Goal: Task Accomplishment & Management: Manage account settings

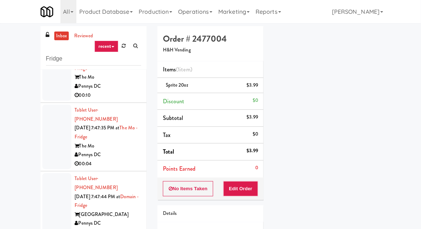
click at [57, 38] on link "inbox" at bounding box center [61, 35] width 15 height 9
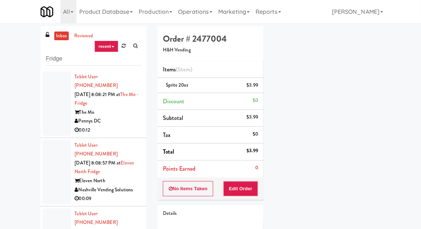
click at [57, 154] on div at bounding box center [56, 172] width 29 height 64
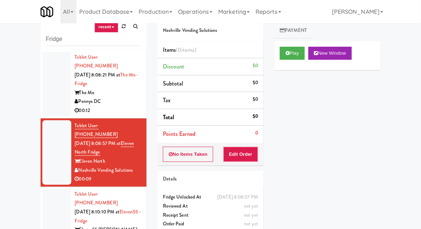
scroll to position [28, 0]
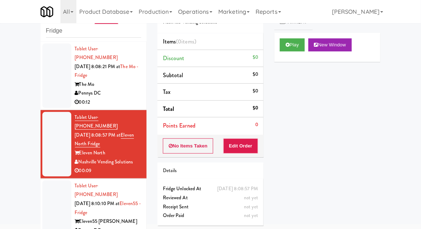
click at [46, 84] on div at bounding box center [56, 75] width 29 height 64
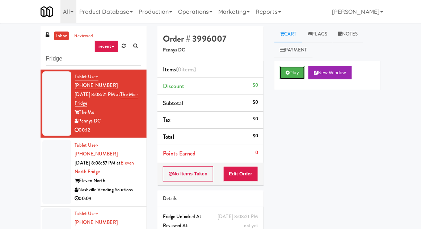
click at [287, 79] on button "Play" at bounding box center [292, 72] width 25 height 13
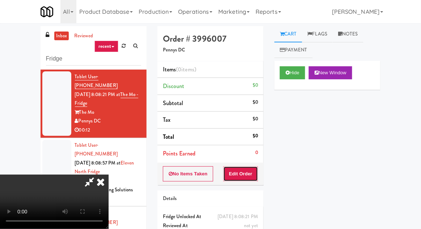
click at [244, 174] on button "Edit Order" at bounding box center [240, 173] width 35 height 15
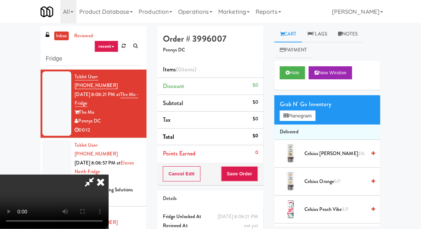
scroll to position [26, 0]
click at [324, 106] on div "Grab N' Go Inventory" at bounding box center [327, 104] width 95 height 11
click at [315, 117] on button "Planogram" at bounding box center [297, 115] width 35 height 11
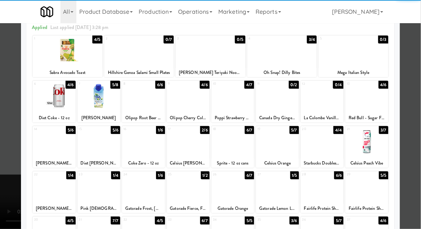
scroll to position [34, 0]
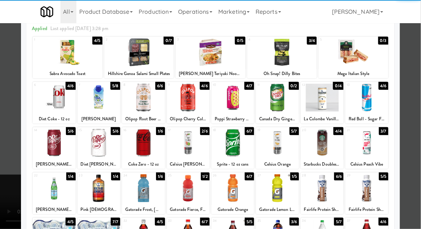
click at [248, 189] on div at bounding box center [232, 188] width 43 height 28
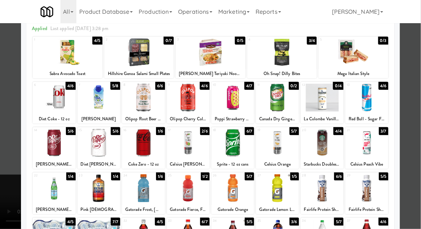
click at [3, 139] on div at bounding box center [210, 114] width 421 height 229
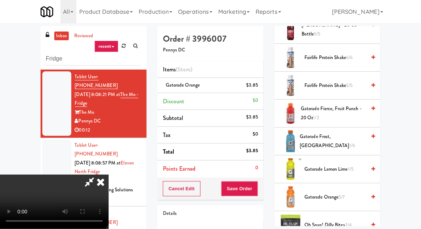
scroll to position [404, 0]
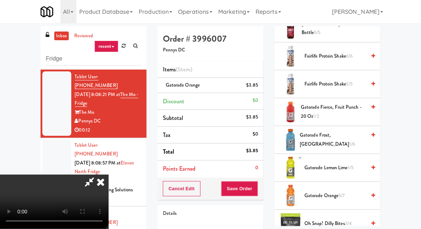
click at [322, 193] on span "Gatorade Orange 5/7" at bounding box center [335, 195] width 62 height 9
click at [264, 188] on div "Order # 3996007 Pennys DC Items (2 items ) Gatorade Orange (2) $7.70 Discount $…" at bounding box center [210, 150] width 117 height 248
click at [257, 181] on button "Save Order" at bounding box center [239, 188] width 37 height 15
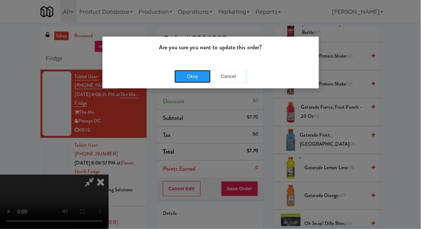
click at [194, 81] on button "Okay" at bounding box center [192, 76] width 36 height 13
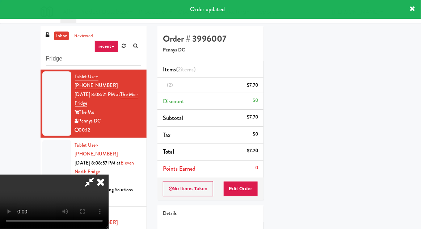
scroll to position [0, 0]
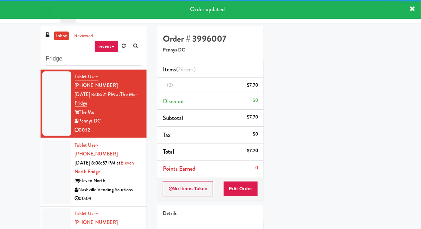
click at [52, 160] on div at bounding box center [56, 172] width 29 height 64
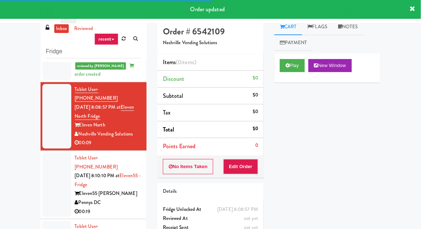
scroll to position [28, 0]
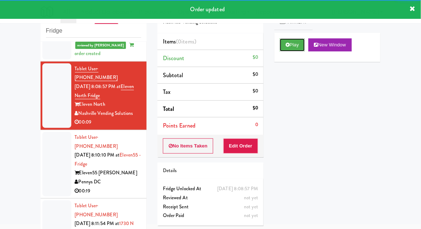
click at [295, 50] on button "Play" at bounding box center [292, 44] width 25 height 13
click at [240, 138] on button "Edit Order" at bounding box center [240, 145] width 35 height 15
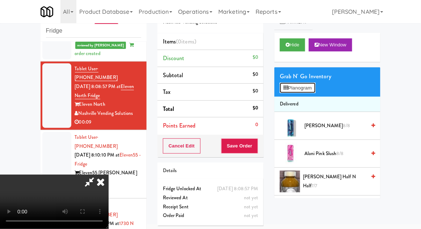
click at [309, 92] on button "Planogram" at bounding box center [297, 88] width 35 height 11
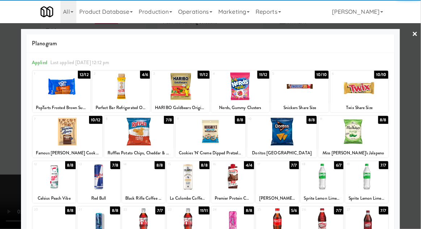
click at [310, 91] on div at bounding box center [300, 86] width 58 height 28
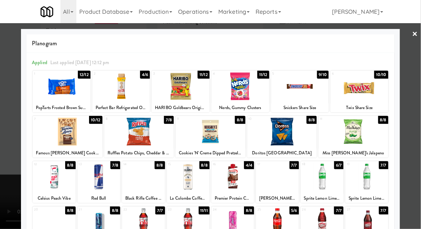
click at [18, 160] on div at bounding box center [210, 114] width 421 height 229
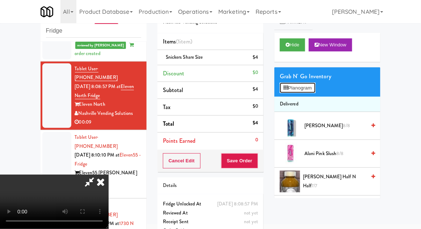
click at [311, 84] on button "Planogram" at bounding box center [297, 88] width 35 height 11
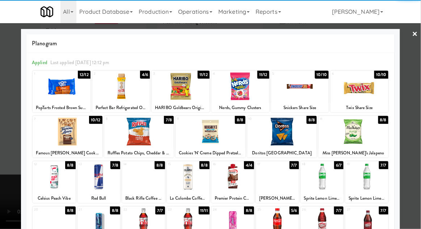
click at [300, 138] on div at bounding box center [282, 132] width 70 height 28
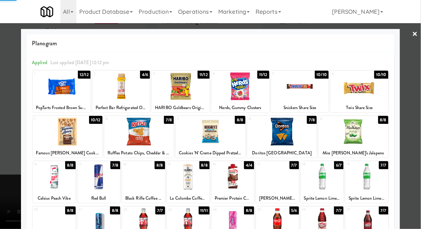
click at [13, 170] on div at bounding box center [210, 114] width 421 height 229
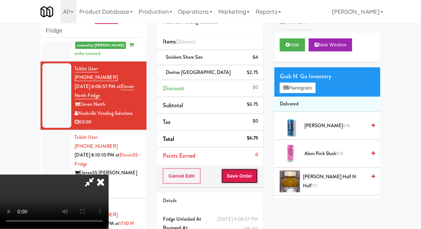
click at [257, 169] on button "Save Order" at bounding box center [239, 175] width 37 height 15
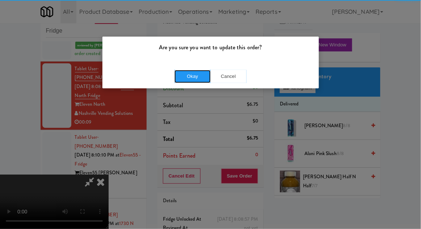
click at [203, 81] on button "Okay" at bounding box center [192, 76] width 36 height 13
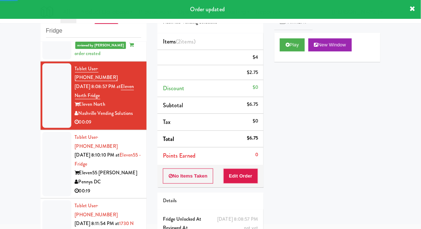
click at [46, 152] on div at bounding box center [56, 164] width 29 height 64
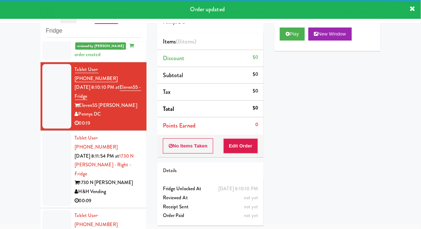
scroll to position [11, 0]
click at [258, 126] on div "0" at bounding box center [256, 124] width 3 height 9
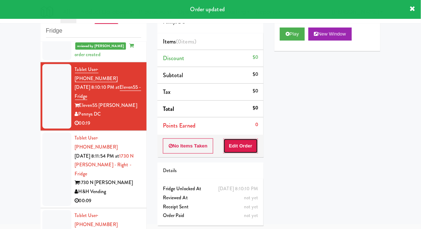
click at [247, 144] on button "Edit Order" at bounding box center [240, 145] width 35 height 15
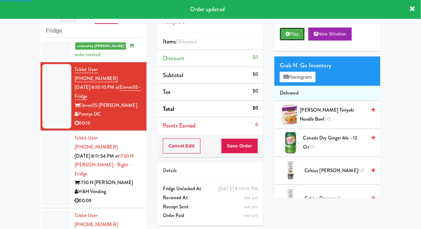
click at [298, 37] on button "Play" at bounding box center [292, 34] width 25 height 13
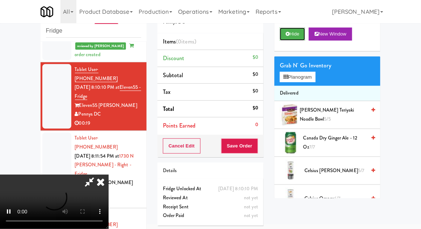
scroll to position [26, 0]
click at [306, 79] on button "Planogram" at bounding box center [297, 77] width 35 height 11
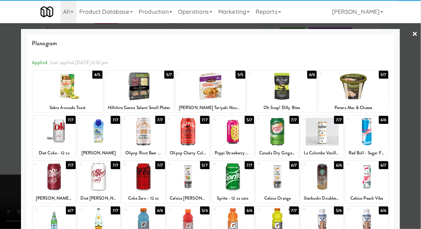
click at [371, 182] on div at bounding box center [366, 177] width 43 height 28
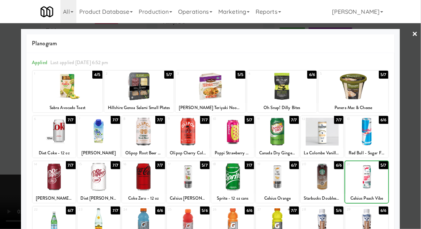
click at [413, 168] on div at bounding box center [210, 114] width 421 height 229
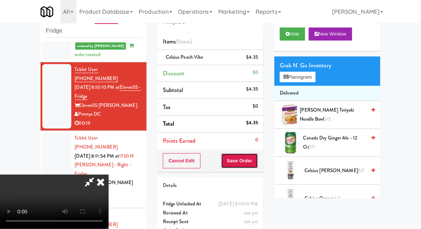
click at [257, 159] on button "Save Order" at bounding box center [239, 160] width 37 height 15
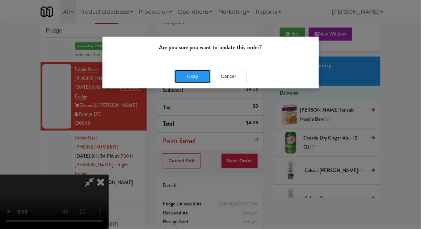
click at [185, 74] on button "Okay" at bounding box center [192, 76] width 36 height 13
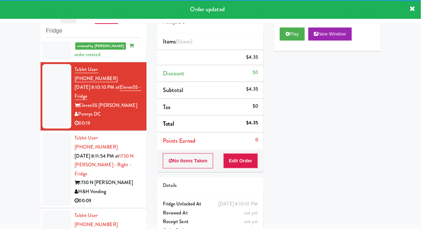
click at [52, 140] on div at bounding box center [56, 168] width 29 height 73
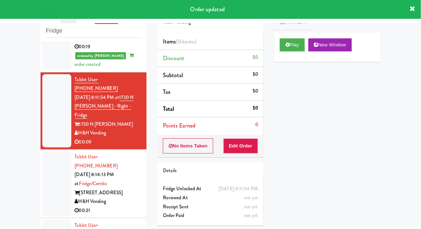
scroll to position [229, 0]
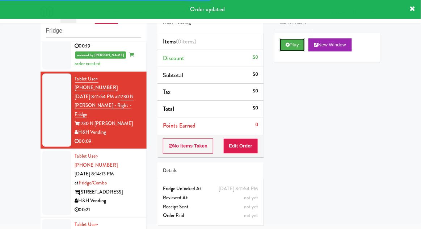
click at [293, 47] on button "Play" at bounding box center [292, 44] width 25 height 13
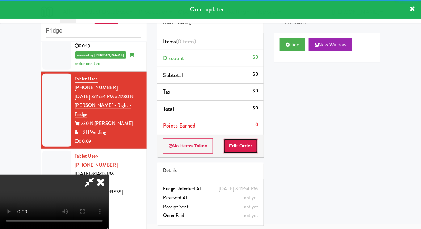
click at [253, 147] on button "Edit Order" at bounding box center [240, 145] width 35 height 15
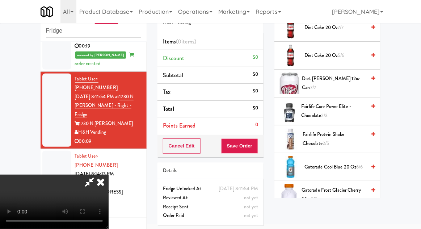
scroll to position [382, 0]
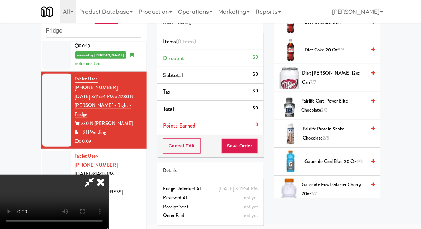
click at [330, 132] on span "Fairlife Protein Shake Chocolate 2/5" at bounding box center [334, 133] width 63 height 18
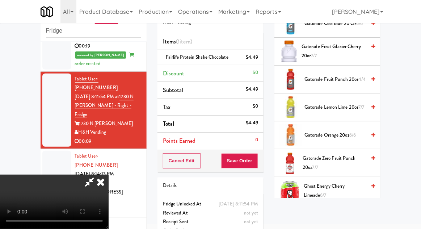
scroll to position [555, 0]
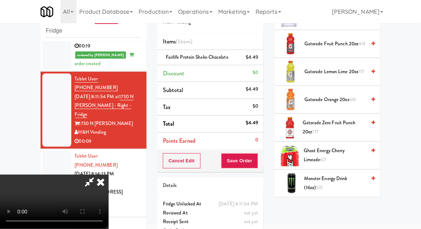
click at [345, 124] on span "Gatorade Zero Fruit Punch 20oz 7/7" at bounding box center [334, 127] width 63 height 18
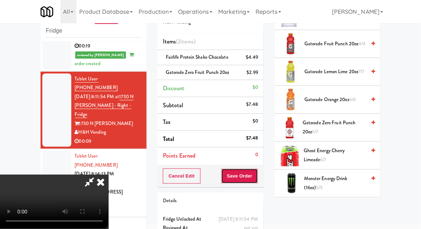
click at [258, 171] on button "Save Order" at bounding box center [239, 175] width 37 height 15
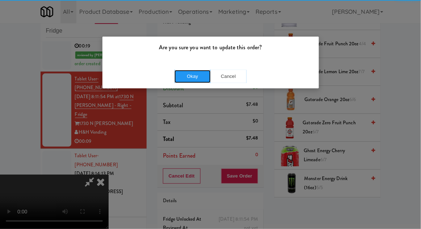
click at [191, 79] on button "Okay" at bounding box center [192, 76] width 36 height 13
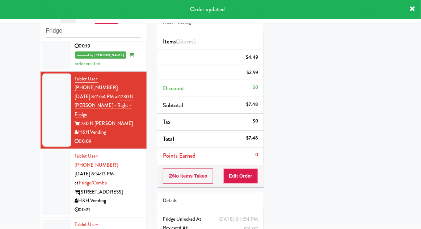
scroll to position [0, 0]
click at [52, 151] on div at bounding box center [56, 183] width 29 height 64
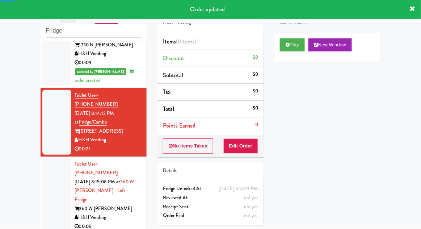
scroll to position [308, 0]
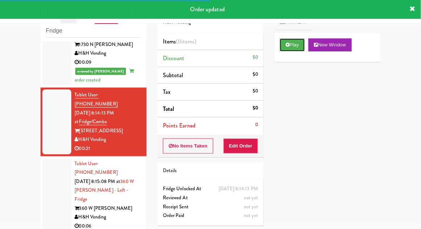
click at [296, 47] on button "Play" at bounding box center [292, 44] width 25 height 13
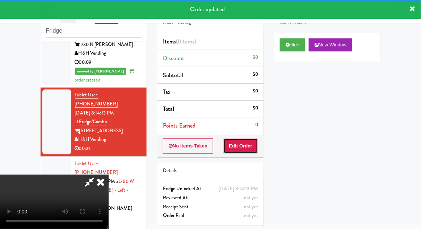
click at [256, 145] on button "Edit Order" at bounding box center [240, 145] width 35 height 15
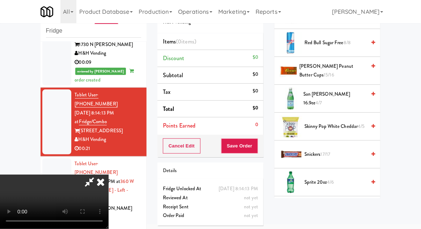
scroll to position [822, 0]
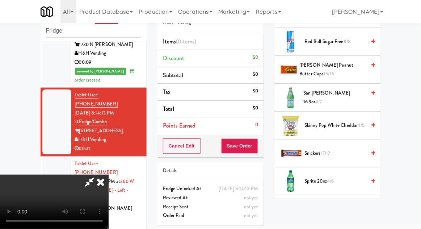
click at [333, 177] on span "4/6" at bounding box center [330, 180] width 7 height 7
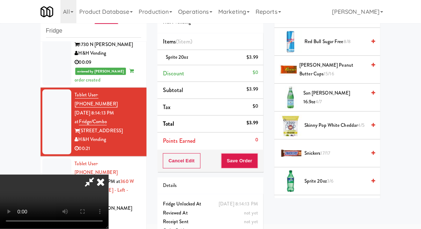
click at [336, 177] on span "Sprite 20oz 3/6" at bounding box center [335, 181] width 62 height 9
click at [336, 177] on span "Sprite 20oz 2/6" at bounding box center [335, 181] width 62 height 9
click at [333, 177] on span "1/6" at bounding box center [330, 180] width 6 height 7
click at [258, 159] on button "Save Order" at bounding box center [239, 160] width 37 height 15
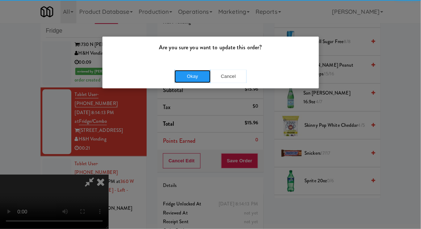
click at [198, 73] on button "Okay" at bounding box center [192, 76] width 36 height 13
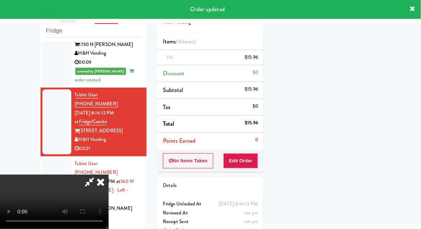
scroll to position [71, 0]
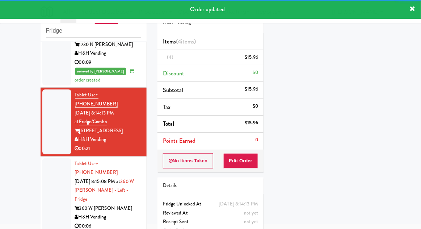
click at [46, 158] on div at bounding box center [56, 194] width 29 height 73
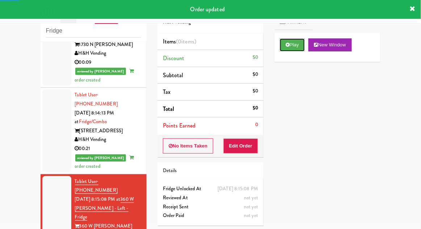
click at [303, 46] on button "Play" at bounding box center [292, 44] width 25 height 13
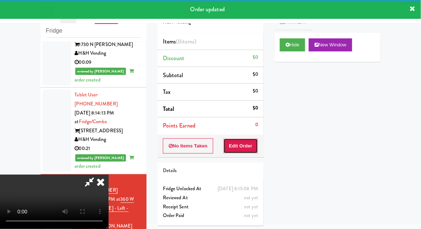
click at [241, 149] on button "Edit Order" at bounding box center [240, 145] width 35 height 15
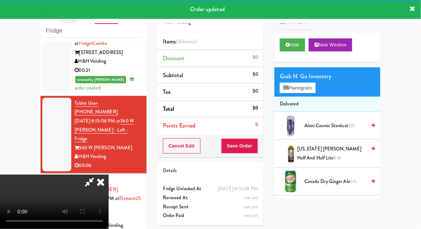
scroll to position [390, 0]
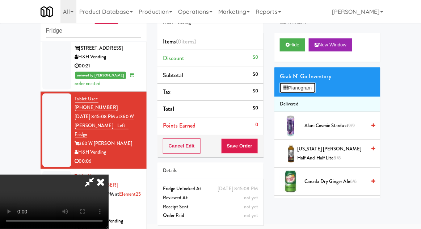
click at [303, 85] on button "Planogram" at bounding box center [297, 88] width 35 height 11
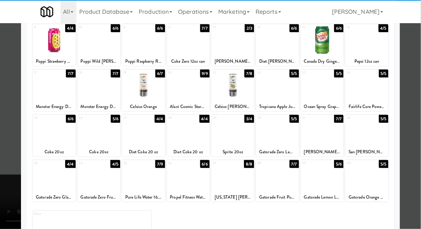
scroll to position [89, 0]
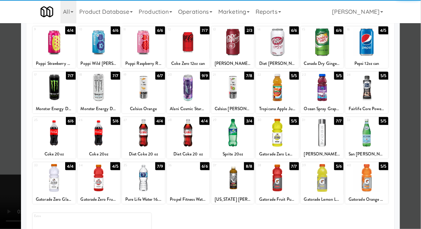
click at [140, 139] on div at bounding box center [143, 133] width 43 height 28
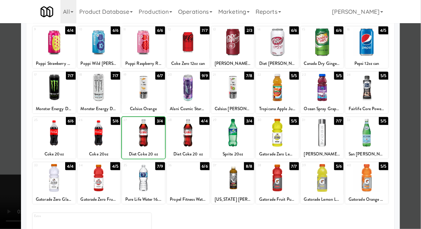
click at [412, 128] on div at bounding box center [210, 114] width 421 height 229
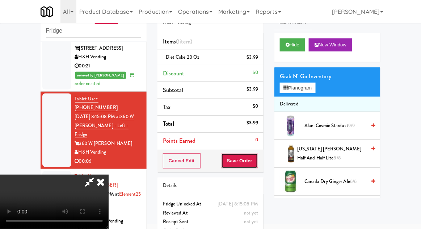
click at [257, 158] on button "Save Order" at bounding box center [239, 160] width 37 height 15
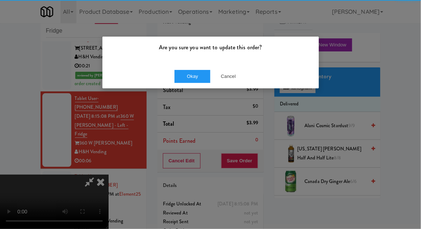
click at [190, 88] on div "Okay Cancel" at bounding box center [210, 76] width 216 height 24
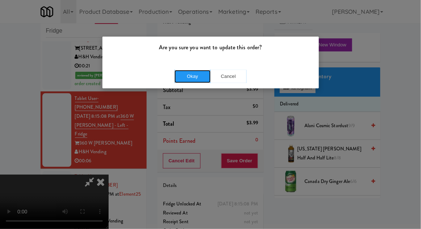
click at [187, 76] on button "Okay" at bounding box center [192, 76] width 36 height 13
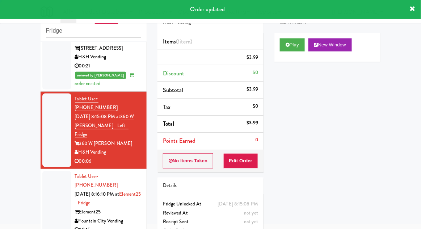
click at [53, 171] on div at bounding box center [56, 203] width 29 height 64
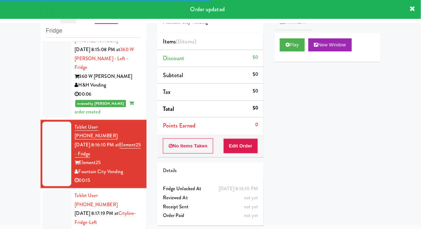
scroll to position [457, 0]
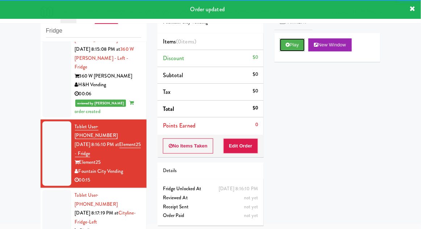
click at [297, 47] on button "Play" at bounding box center [292, 44] width 25 height 13
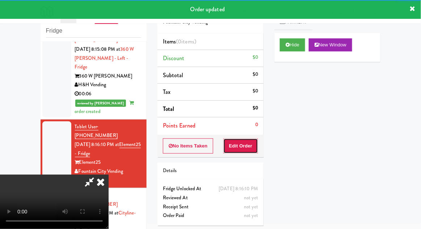
click at [248, 140] on button "Edit Order" at bounding box center [240, 145] width 35 height 15
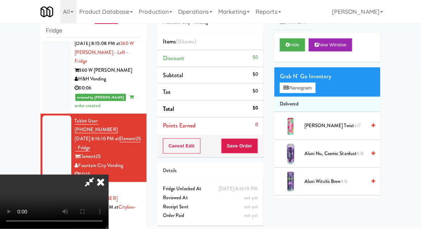
scroll to position [26, 0]
click at [313, 84] on button "Planogram" at bounding box center [297, 88] width 35 height 11
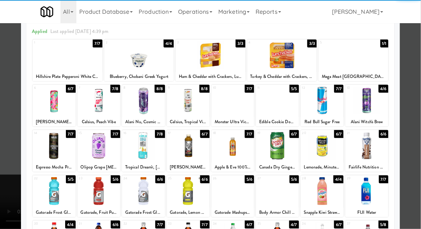
scroll to position [92, 0]
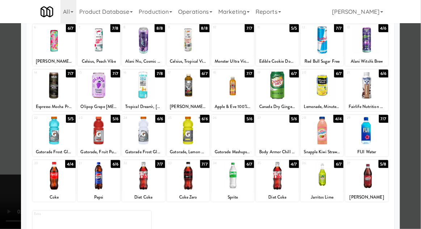
click at [184, 168] on div at bounding box center [188, 176] width 43 height 28
click at [414, 121] on div at bounding box center [210, 114] width 421 height 229
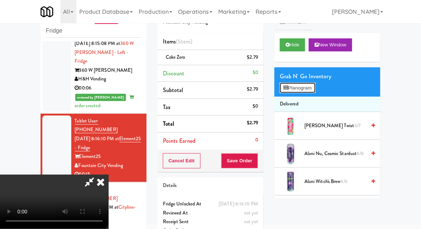
click at [306, 88] on button "Planogram" at bounding box center [297, 88] width 35 height 11
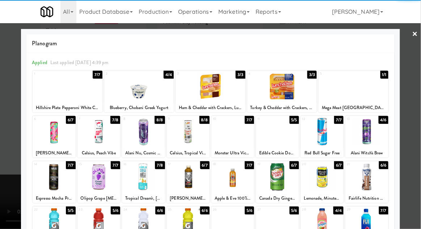
click at [377, 181] on div at bounding box center [366, 177] width 43 height 28
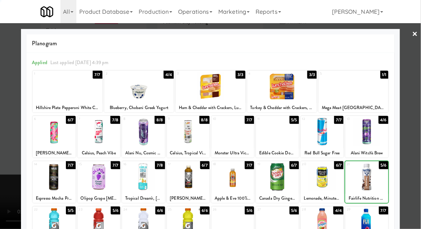
click at [418, 155] on div at bounding box center [210, 114] width 421 height 229
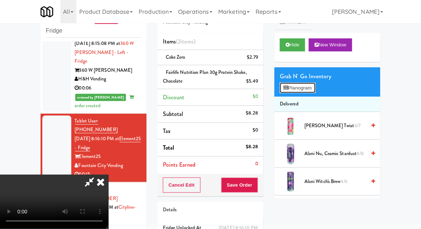
click at [306, 87] on button "Planogram" at bounding box center [297, 88] width 35 height 11
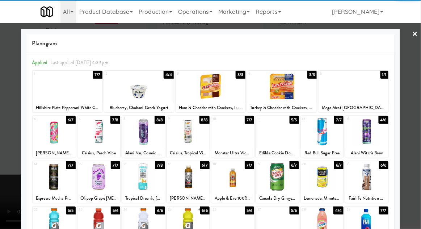
click at [283, 127] on div at bounding box center [277, 132] width 43 height 28
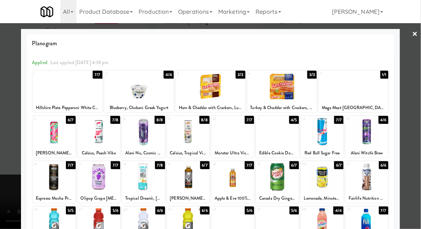
click at [413, 124] on div at bounding box center [210, 114] width 421 height 229
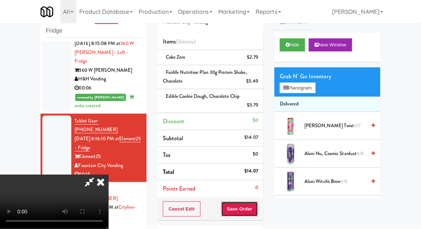
click at [256, 210] on button "Save Order" at bounding box center [239, 208] width 37 height 15
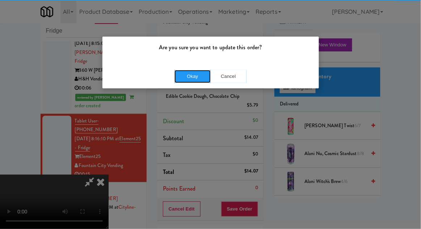
click at [198, 74] on button "Okay" at bounding box center [192, 76] width 36 height 13
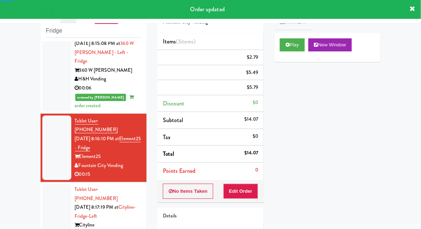
click at [44, 184] on div at bounding box center [56, 216] width 29 height 64
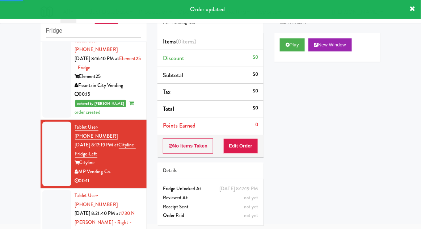
scroll to position [539, 0]
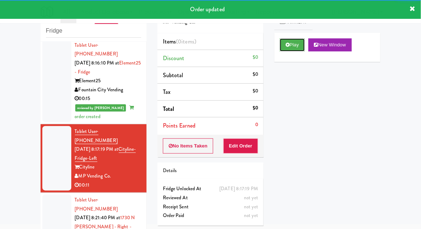
click at [292, 50] on button "Play" at bounding box center [292, 44] width 25 height 13
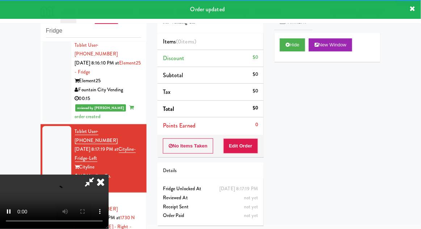
click at [249, 133] on div "Items (0 items ) Discount $0 Subtotal $0 Tax $0 Total $0 Points Earned 0" at bounding box center [210, 83] width 106 height 101
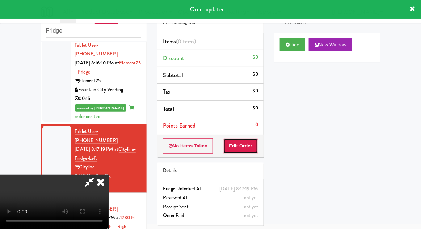
click at [248, 140] on button "Edit Order" at bounding box center [240, 145] width 35 height 15
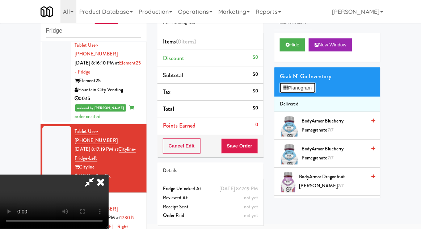
click at [307, 90] on button "Planogram" at bounding box center [297, 88] width 35 height 11
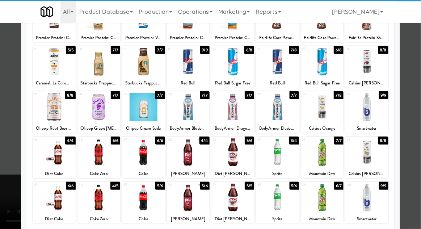
scroll to position [68, 0]
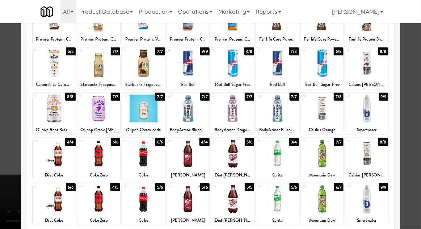
click at [54, 159] on div at bounding box center [54, 154] width 43 height 28
click at [409, 121] on div at bounding box center [210, 114] width 421 height 229
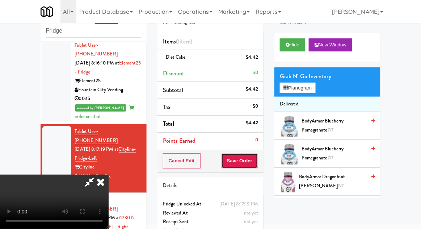
click at [257, 159] on button "Save Order" at bounding box center [239, 160] width 37 height 15
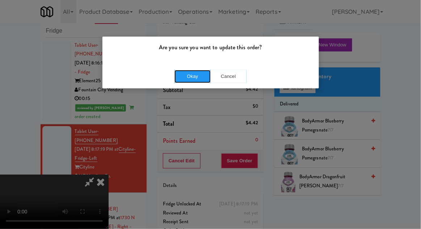
click at [201, 80] on button "Okay" at bounding box center [192, 76] width 36 height 13
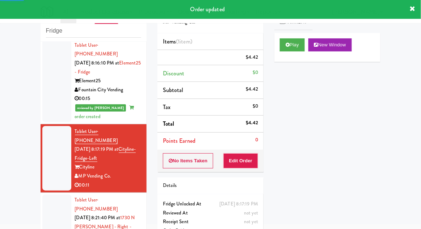
click at [46, 194] on div at bounding box center [56, 230] width 29 height 73
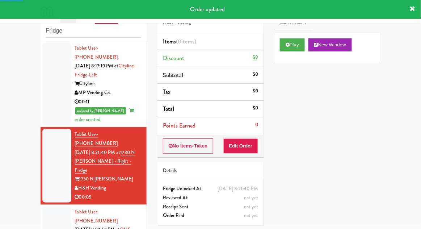
scroll to position [623, 0]
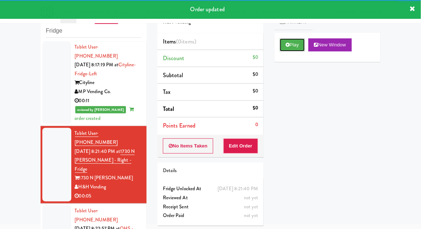
click at [302, 43] on button "Play" at bounding box center [292, 44] width 25 height 13
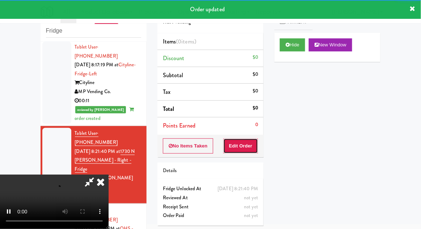
click at [241, 149] on button "Edit Order" at bounding box center [240, 145] width 35 height 15
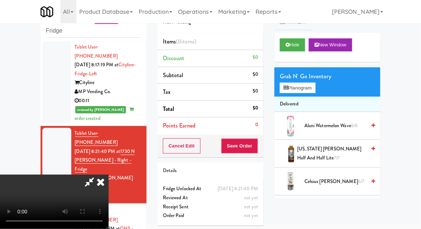
scroll to position [26, 0]
click at [299, 85] on button "Planogram" at bounding box center [297, 88] width 35 height 11
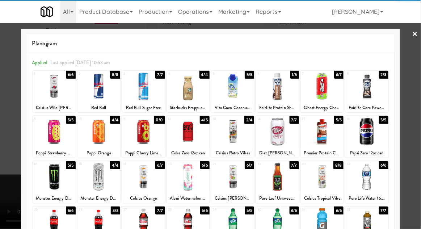
click at [195, 134] on div at bounding box center [188, 132] width 43 height 28
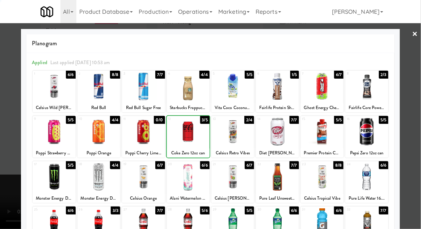
click at [417, 113] on div at bounding box center [210, 114] width 421 height 229
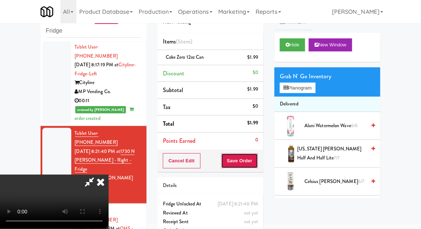
click at [254, 164] on button "Save Order" at bounding box center [239, 160] width 37 height 15
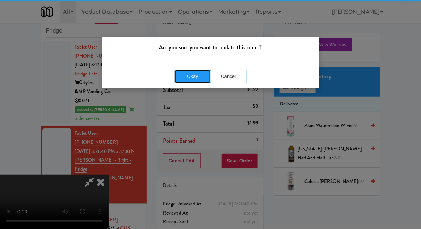
click at [188, 80] on button "Okay" at bounding box center [192, 76] width 36 height 13
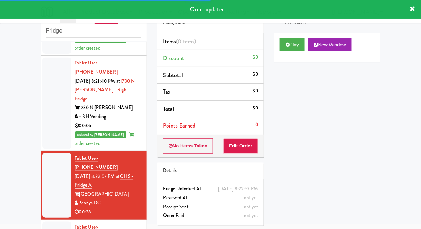
scroll to position [694, 0]
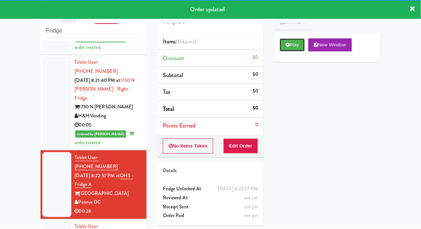
click at [281, 47] on button "Play" at bounding box center [292, 44] width 25 height 13
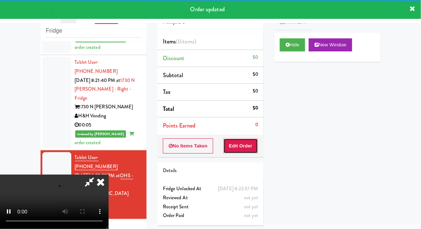
click at [239, 152] on button "Edit Order" at bounding box center [240, 145] width 35 height 15
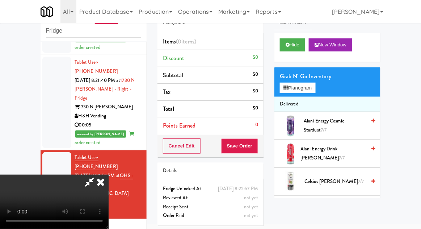
scroll to position [26, 0]
click at [297, 92] on button "Planogram" at bounding box center [297, 88] width 35 height 11
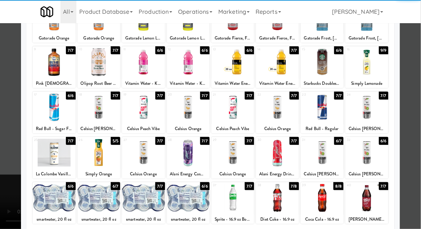
scroll to position [71, 0]
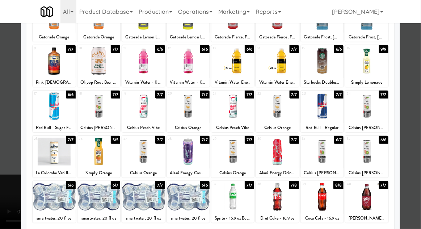
click at [420, 115] on div at bounding box center [210, 114] width 421 height 229
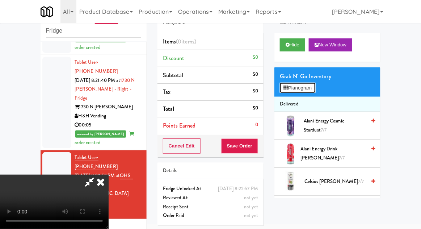
click at [313, 88] on button "Planogram" at bounding box center [297, 88] width 35 height 11
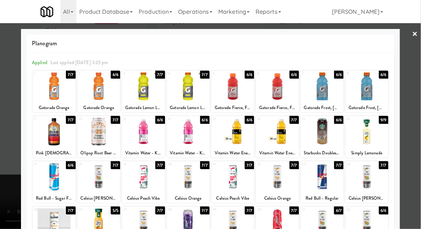
click at [284, 227] on div at bounding box center [277, 222] width 43 height 28
click at [9, 150] on div at bounding box center [210, 114] width 421 height 229
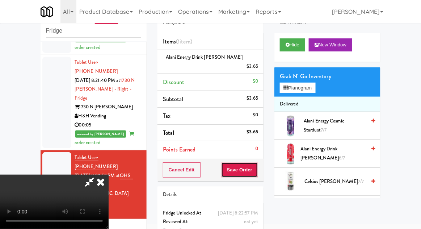
click at [257, 164] on button "Save Order" at bounding box center [239, 169] width 37 height 15
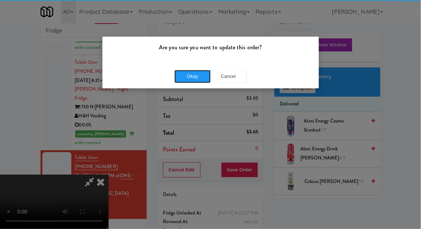
click at [187, 72] on button "Okay" at bounding box center [192, 76] width 36 height 13
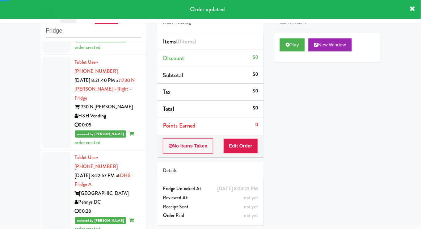
click at [290, 58] on div "Play New Window" at bounding box center [327, 47] width 106 height 29
click at [241, 145] on button "Edit Order" at bounding box center [240, 145] width 35 height 15
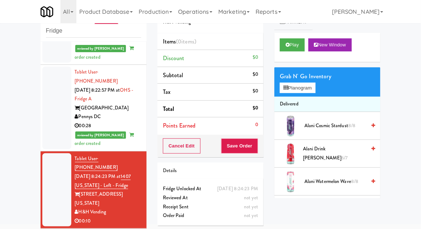
scroll to position [782, 0]
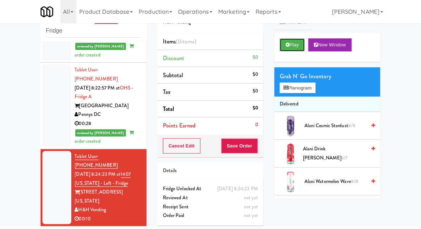
click at [295, 50] on button "Play" at bounding box center [292, 44] width 25 height 13
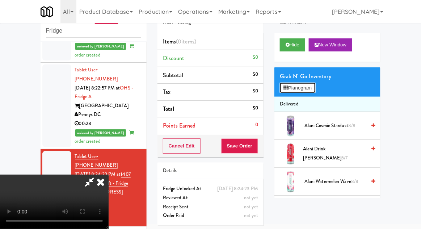
click at [310, 83] on button "Planogram" at bounding box center [297, 88] width 35 height 11
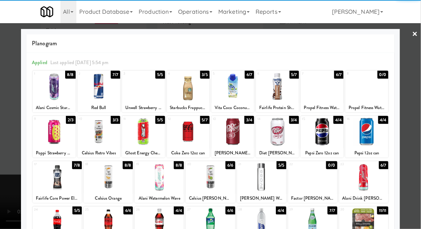
click at [232, 131] on div at bounding box center [232, 132] width 43 height 28
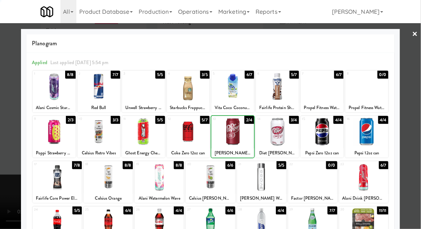
click at [411, 91] on div at bounding box center [210, 114] width 421 height 229
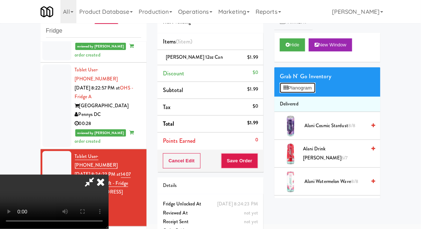
click at [313, 89] on button "Planogram" at bounding box center [297, 88] width 35 height 11
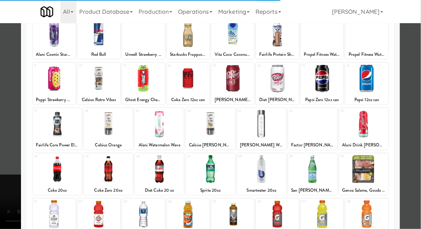
scroll to position [92, 0]
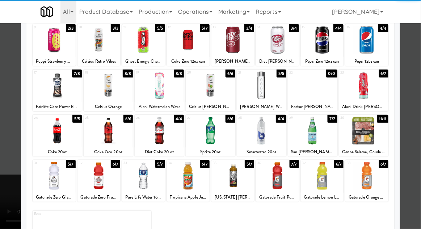
click at [186, 175] on div at bounding box center [188, 176] width 43 height 28
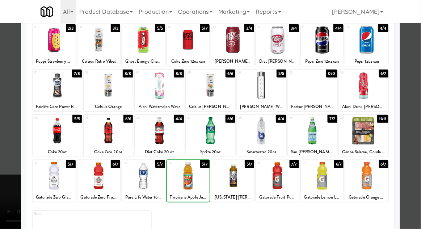
click at [415, 89] on div at bounding box center [210, 114] width 421 height 229
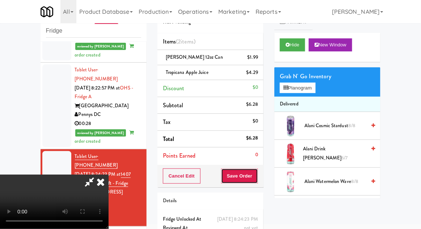
click at [258, 174] on button "Save Order" at bounding box center [239, 175] width 37 height 15
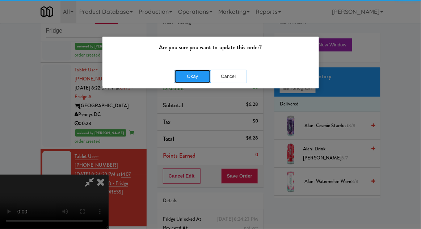
click at [197, 72] on button "Okay" at bounding box center [192, 76] width 36 height 13
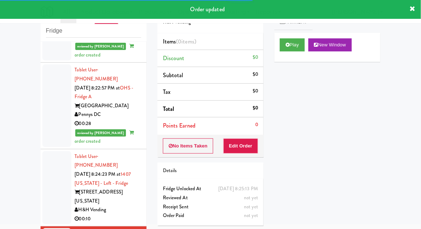
click at [300, 29] on link "Payment" at bounding box center [293, 22] width 38 height 16
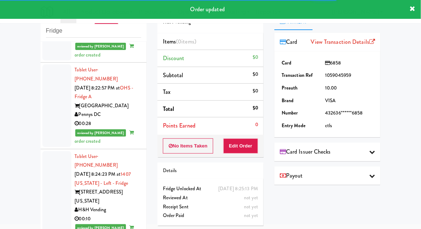
click at [294, 45] on span "Card" at bounding box center [289, 42] width 18 height 11
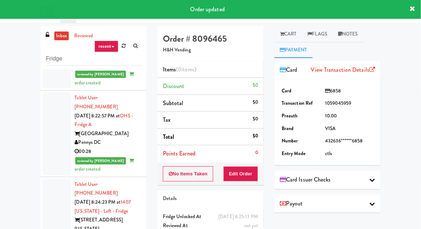
click at [285, 35] on link "Cart" at bounding box center [288, 34] width 28 height 16
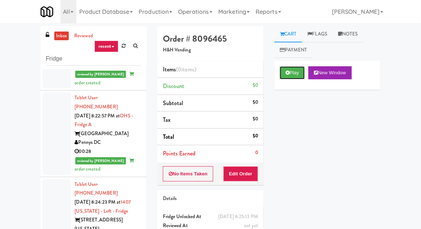
click at [289, 74] on icon at bounding box center [288, 72] width 4 height 5
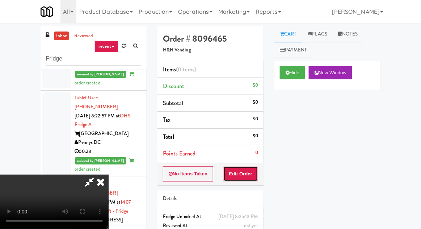
click at [236, 177] on button "Edit Order" at bounding box center [240, 173] width 35 height 15
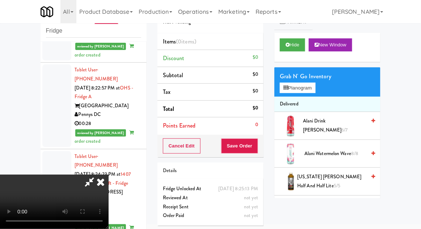
scroll to position [26, 0]
click at [309, 90] on button "Planogram" at bounding box center [297, 88] width 35 height 11
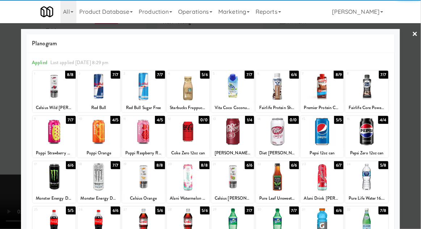
click at [320, 128] on div at bounding box center [322, 132] width 43 height 28
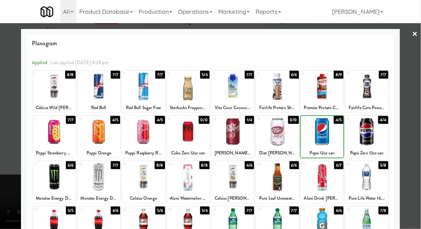
click at [412, 118] on div at bounding box center [210, 114] width 421 height 229
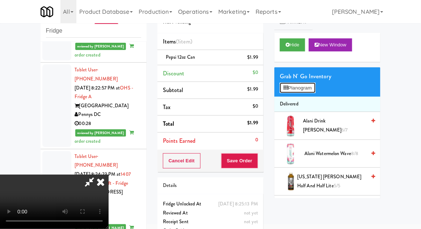
click at [315, 86] on button "Planogram" at bounding box center [297, 88] width 35 height 11
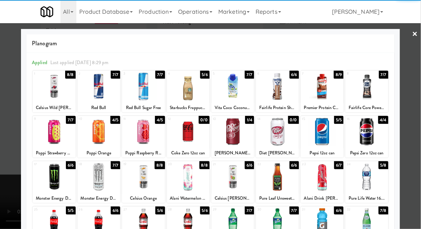
click at [326, 128] on div at bounding box center [322, 132] width 43 height 28
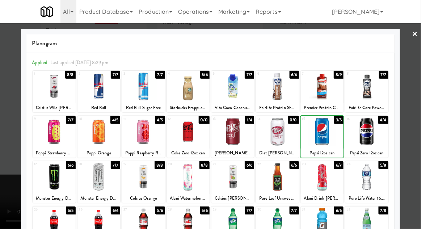
click at [420, 120] on div at bounding box center [210, 114] width 421 height 229
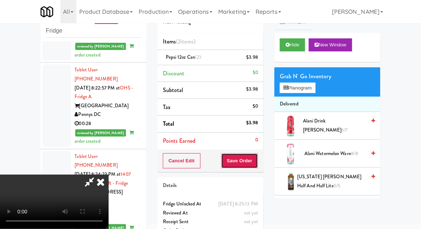
click at [256, 166] on button "Save Order" at bounding box center [239, 160] width 37 height 15
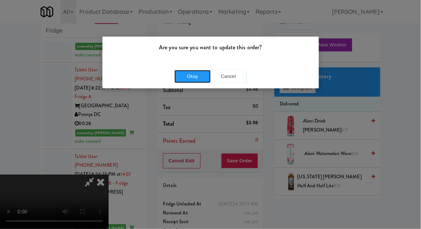
click at [181, 81] on button "Okay" at bounding box center [192, 76] width 36 height 13
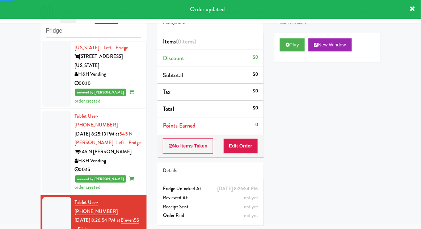
scroll to position [918, 0]
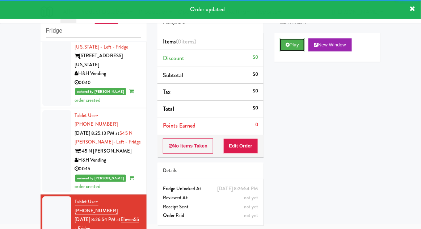
click at [286, 47] on button "Play" at bounding box center [292, 44] width 25 height 13
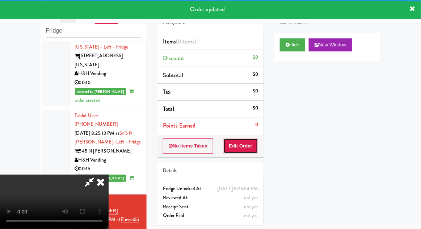
click at [232, 151] on button "Edit Order" at bounding box center [240, 145] width 35 height 15
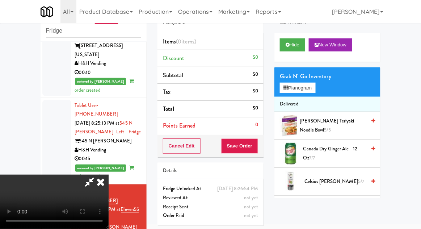
scroll to position [26, 0]
click at [310, 91] on button "Planogram" at bounding box center [297, 88] width 35 height 11
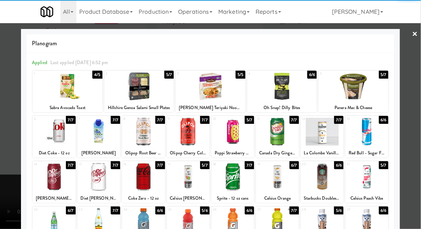
click at [190, 129] on div at bounding box center [188, 132] width 43 height 28
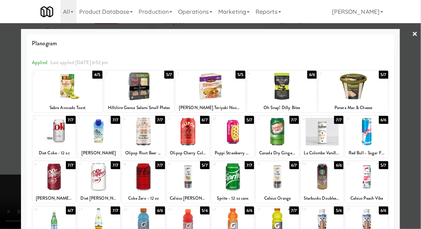
click at [416, 100] on div at bounding box center [210, 114] width 421 height 229
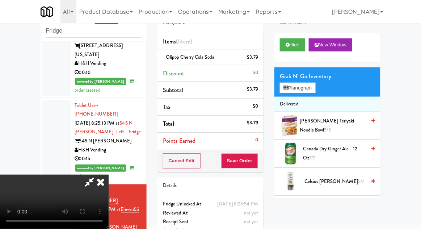
click at [265, 165] on div "Order # 8550349 Pennys DC Items (1 item ) Olipop Cherry Cola Soda $3.79 Discoun…" at bounding box center [210, 122] width 117 height 248
click at [258, 155] on button "Save Order" at bounding box center [239, 160] width 37 height 15
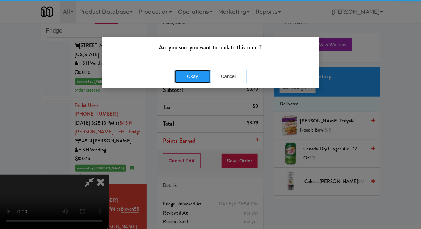
click at [194, 80] on button "Okay" at bounding box center [192, 76] width 36 height 13
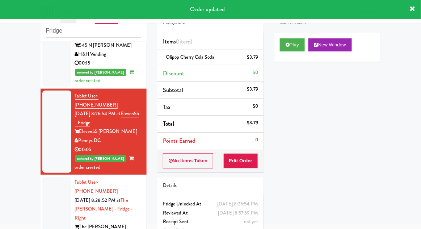
scroll to position [1024, 0]
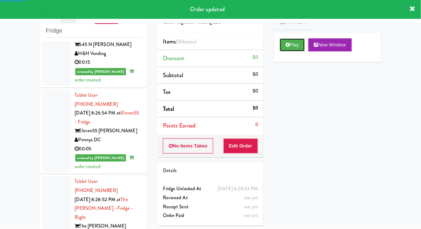
click at [297, 39] on button "Play" at bounding box center [292, 44] width 25 height 13
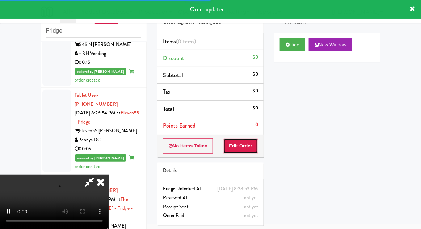
click at [238, 145] on button "Edit Order" at bounding box center [240, 145] width 35 height 15
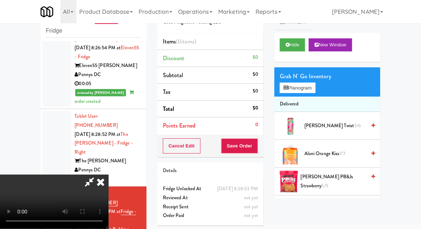
scroll to position [1092, 0]
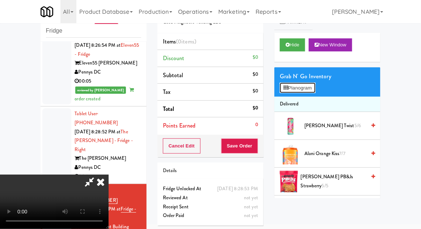
click at [307, 92] on button "Planogram" at bounding box center [297, 88] width 35 height 11
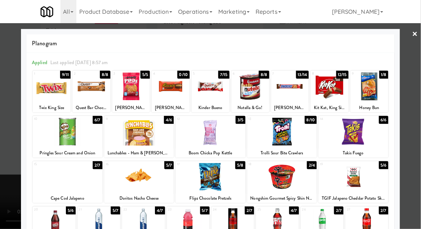
click at [292, 91] on div at bounding box center [290, 86] width 38 height 28
click at [418, 122] on div at bounding box center [210, 114] width 421 height 229
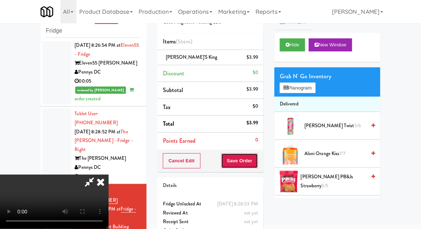
click at [257, 165] on button "Save Order" at bounding box center [239, 160] width 37 height 15
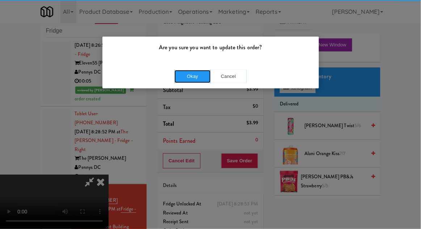
click at [189, 81] on button "Okay" at bounding box center [192, 76] width 36 height 13
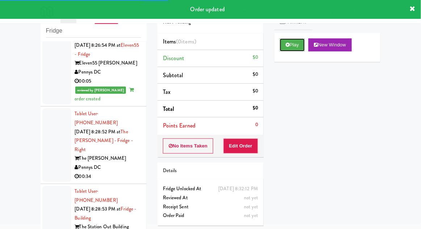
click at [299, 48] on button "Play" at bounding box center [292, 44] width 25 height 13
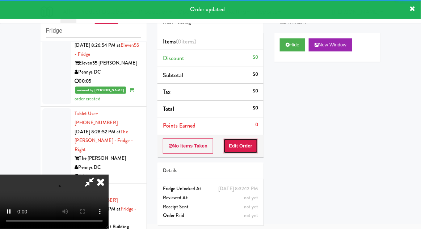
click at [248, 138] on button "Edit Order" at bounding box center [240, 145] width 35 height 15
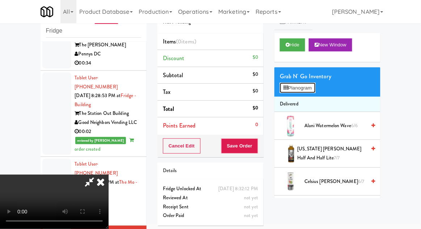
click at [309, 90] on button "Planogram" at bounding box center [297, 88] width 35 height 11
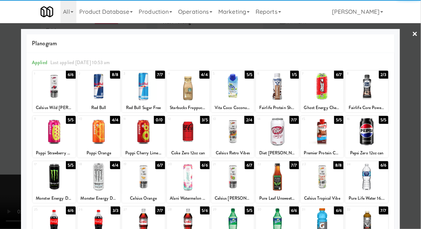
click at [242, 224] on div at bounding box center [232, 222] width 43 height 28
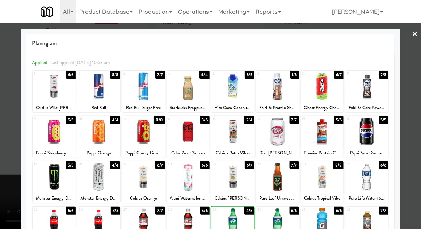
click at [286, 220] on div at bounding box center [277, 222] width 43 height 28
click at [0, 154] on div at bounding box center [210, 114] width 421 height 229
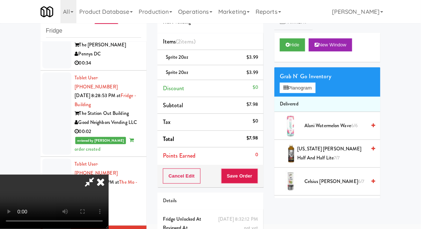
scroll to position [26, 0]
click at [253, 176] on button "Save Order" at bounding box center [239, 175] width 37 height 15
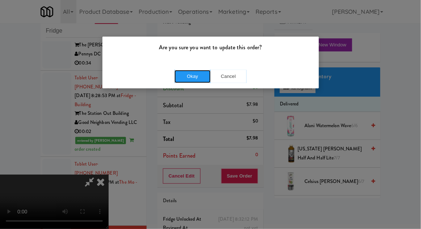
click at [187, 79] on button "Okay" at bounding box center [192, 76] width 36 height 13
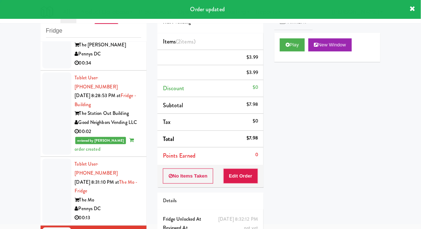
scroll to position [0, 0]
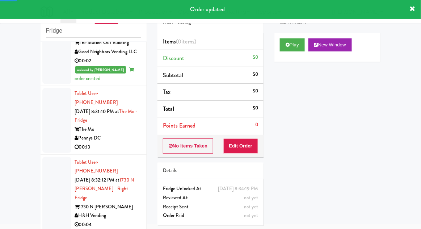
scroll to position [1282, 0]
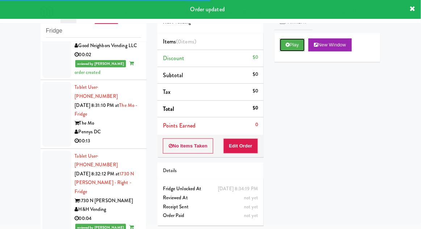
click at [298, 42] on button "Play" at bounding box center [292, 44] width 25 height 13
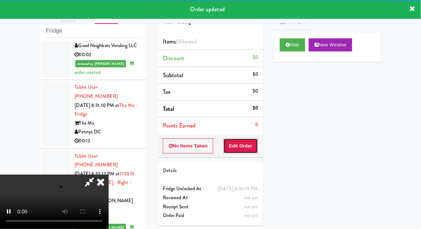
click at [243, 144] on button "Edit Order" at bounding box center [240, 145] width 35 height 15
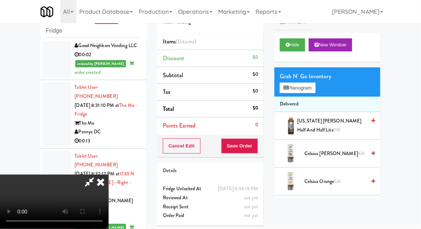
click at [109, 174] on icon at bounding box center [101, 181] width 16 height 14
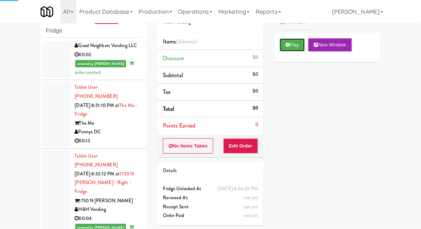
click at [297, 47] on button "Play" at bounding box center [292, 44] width 25 height 13
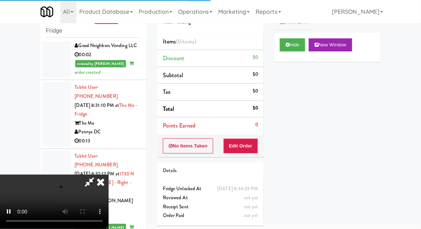
click at [244, 160] on div "Order # 4209114 H&H Vending Items (0 items ) Discount $0 Subtotal $0 Tax $0 Tot…" at bounding box center [210, 114] width 117 height 233
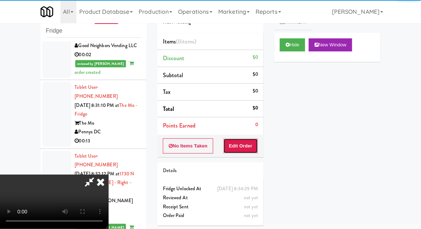
click at [248, 147] on button "Edit Order" at bounding box center [240, 145] width 35 height 15
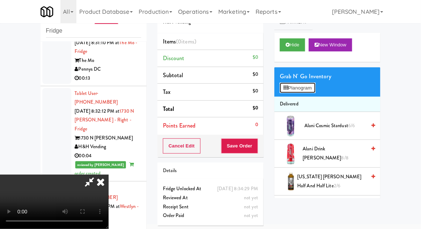
click at [313, 85] on button "Planogram" at bounding box center [297, 88] width 35 height 11
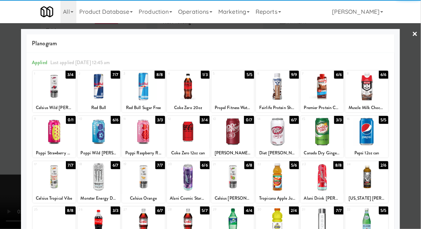
click at [378, 179] on div at bounding box center [366, 177] width 43 height 28
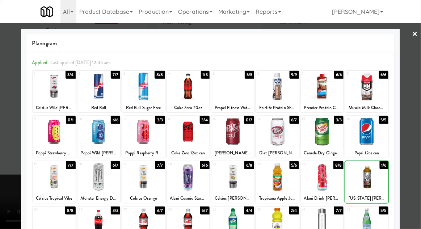
click at [417, 162] on div at bounding box center [210, 114] width 421 height 229
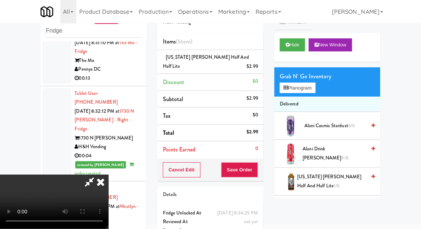
scroll to position [26, 0]
click at [255, 173] on button "Save Order" at bounding box center [239, 169] width 37 height 15
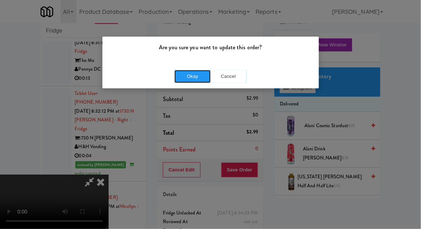
click at [179, 78] on button "Okay" at bounding box center [192, 76] width 36 height 13
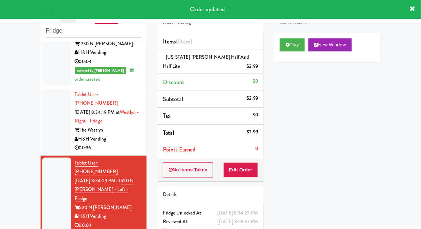
scroll to position [1439, 0]
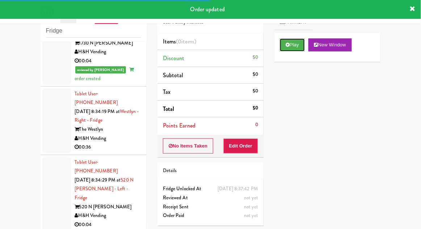
click at [296, 47] on button "Play" at bounding box center [292, 44] width 25 height 13
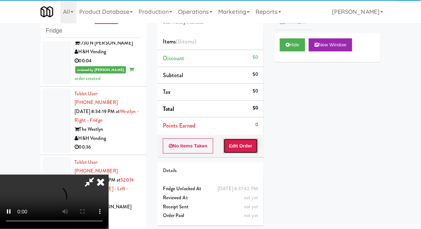
click at [241, 144] on button "Edit Order" at bounding box center [240, 145] width 35 height 15
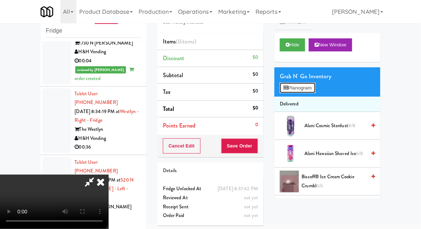
click at [312, 84] on button "Planogram" at bounding box center [297, 88] width 35 height 11
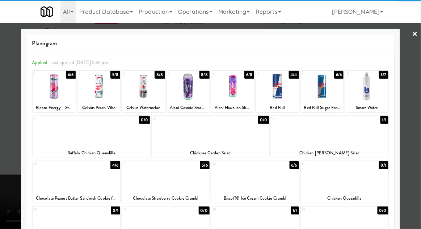
click at [229, 99] on div at bounding box center [232, 86] width 43 height 28
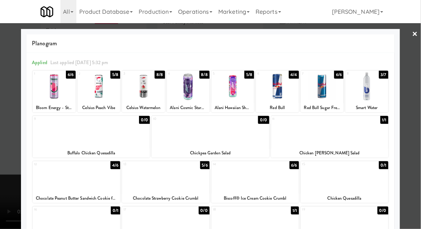
click at [3, 135] on div at bounding box center [210, 114] width 421 height 229
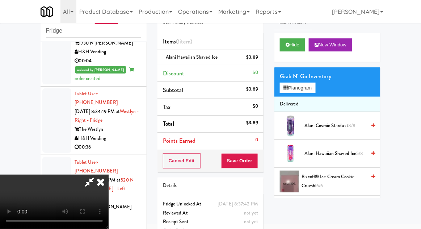
scroll to position [26, 0]
click at [257, 166] on button "Save Order" at bounding box center [239, 160] width 37 height 15
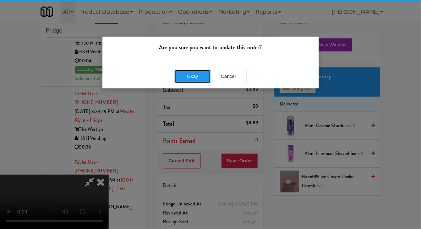
click at [191, 79] on button "Okay" at bounding box center [192, 76] width 36 height 13
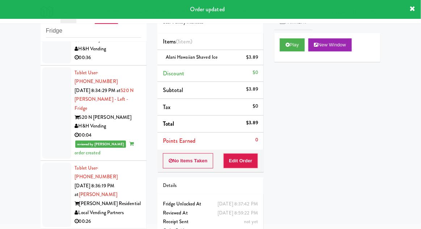
scroll to position [1543, 0]
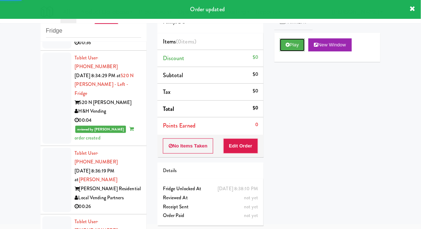
click at [298, 44] on button "Play" at bounding box center [292, 44] width 25 height 13
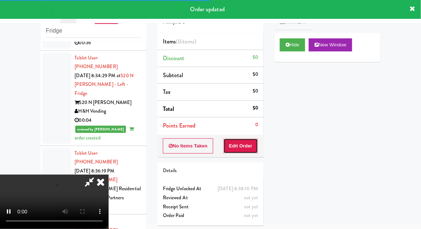
click at [242, 144] on button "Edit Order" at bounding box center [240, 145] width 35 height 15
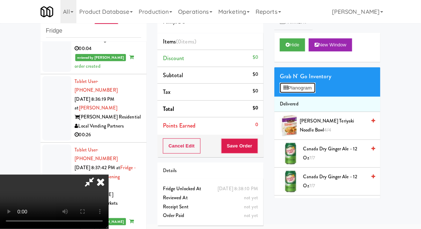
click at [307, 92] on button "Planogram" at bounding box center [297, 88] width 35 height 11
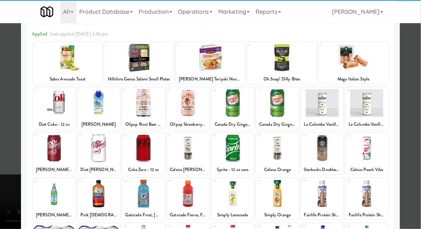
scroll to position [33, 0]
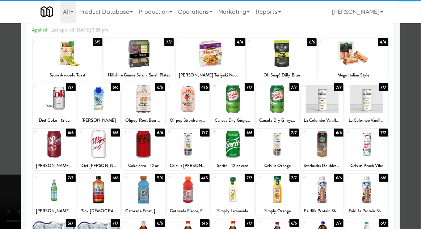
click at [181, 189] on div at bounding box center [188, 190] width 43 height 28
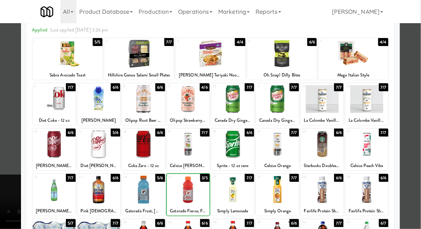
click at [420, 142] on div at bounding box center [210, 114] width 421 height 229
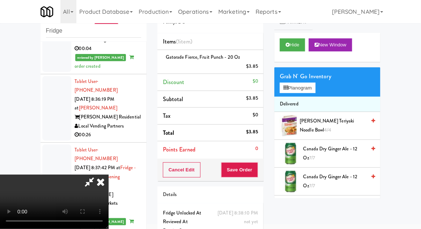
scroll to position [26, 0]
click at [256, 175] on button "Save Order" at bounding box center [239, 169] width 37 height 15
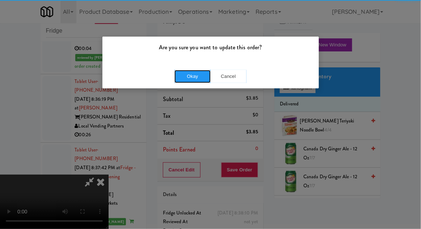
click at [187, 77] on button "Okay" at bounding box center [192, 76] width 36 height 13
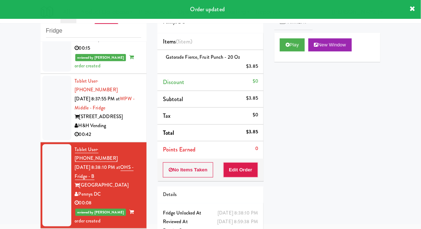
scroll to position [1790, 0]
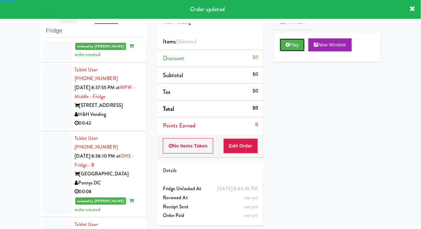
click at [292, 51] on button "Play" at bounding box center [292, 44] width 25 height 13
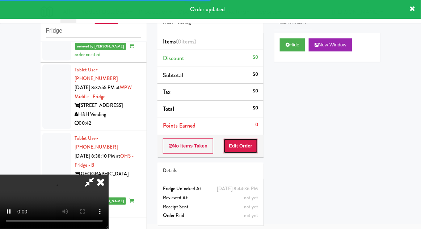
click at [243, 140] on button "Edit Order" at bounding box center [240, 145] width 35 height 15
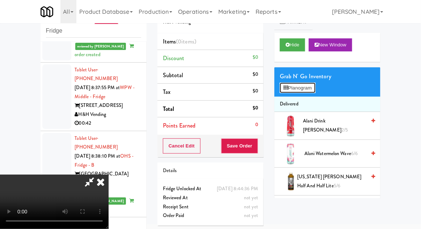
click at [303, 87] on button "Planogram" at bounding box center [297, 88] width 35 height 11
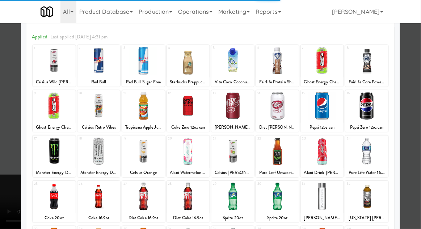
scroll to position [32, 0]
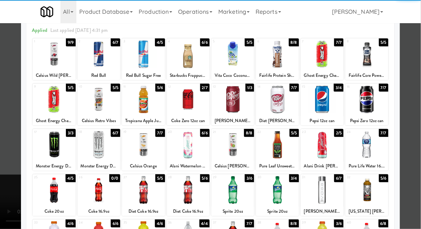
click at [95, 192] on div at bounding box center [98, 190] width 43 height 28
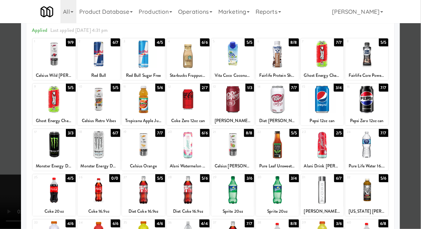
click at [415, 152] on div at bounding box center [210, 114] width 421 height 229
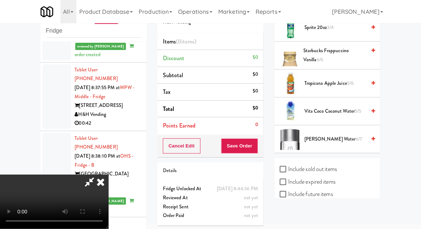
click at [325, 166] on label "Include sold out items" at bounding box center [308, 169] width 57 height 11
click at [288, 166] on input "Include sold out items" at bounding box center [284, 169] width 8 height 6
checkbox input "true"
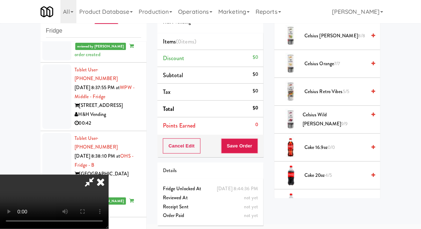
scroll to position [173, 0]
click at [335, 148] on span "0/0" at bounding box center [330, 147] width 7 height 7
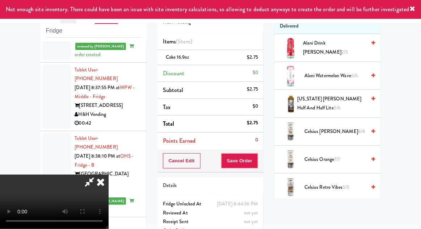
scroll to position [0, 0]
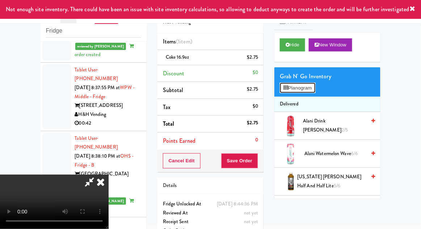
click at [305, 91] on button "Planogram" at bounding box center [297, 88] width 35 height 11
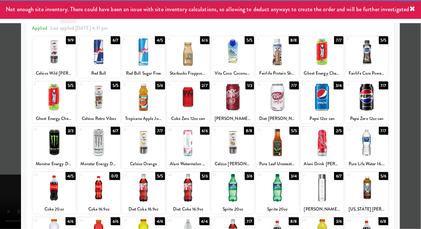
scroll to position [92, 0]
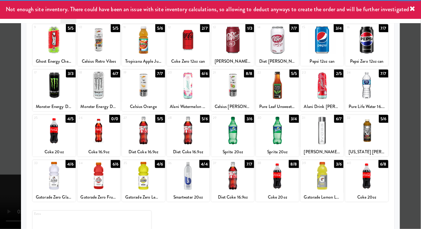
click at [416, 140] on div at bounding box center [210, 114] width 421 height 229
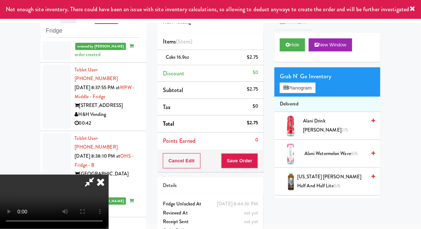
scroll to position [26, 0]
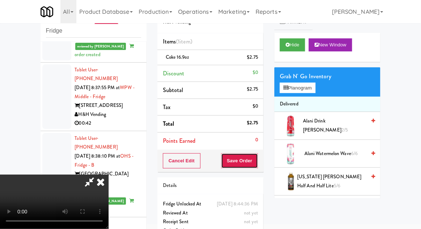
click at [254, 162] on button "Save Order" at bounding box center [239, 160] width 37 height 15
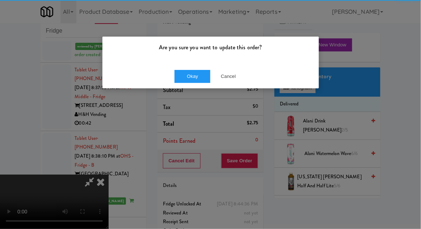
click at [187, 86] on div "Okay Cancel" at bounding box center [210, 76] width 216 height 24
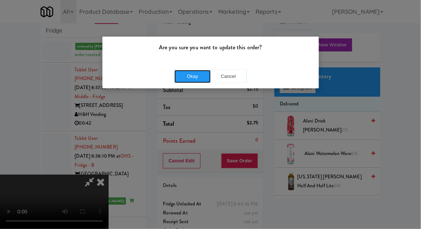
click at [181, 75] on button "Okay" at bounding box center [192, 76] width 36 height 13
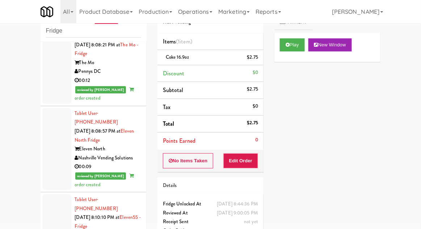
scroll to position [0, 0]
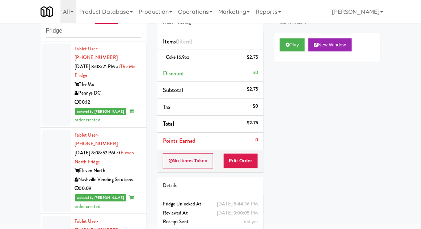
click at [51, 100] on div at bounding box center [56, 84] width 29 height 82
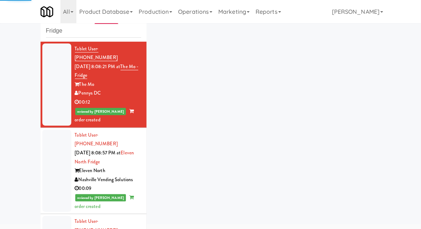
click at [52, 163] on div at bounding box center [56, 171] width 29 height 82
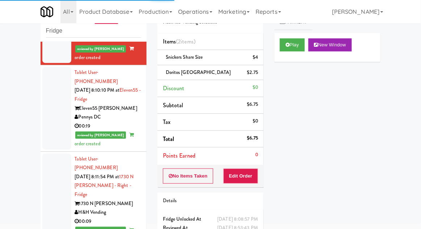
click at [50, 119] on div at bounding box center [56, 108] width 29 height 82
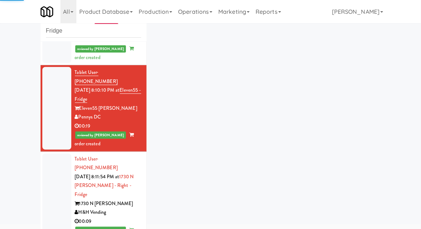
click at [44, 167] on div at bounding box center [56, 198] width 29 height 91
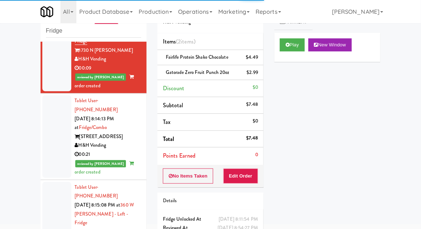
click at [44, 110] on div at bounding box center [56, 136] width 29 height 82
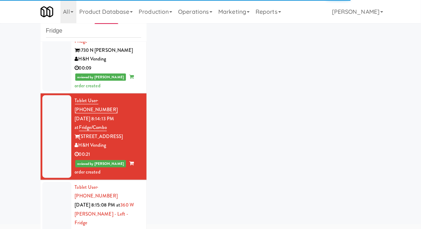
click at [45, 182] on div at bounding box center [56, 227] width 29 height 91
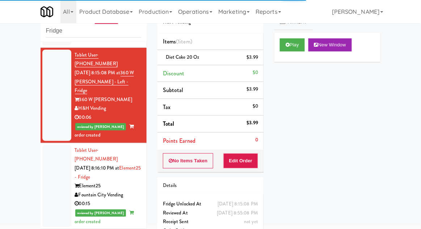
click at [49, 145] on div at bounding box center [56, 186] width 29 height 82
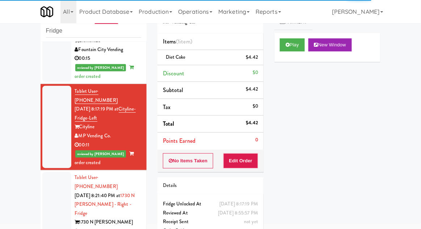
click at [49, 172] on div at bounding box center [56, 217] width 29 height 91
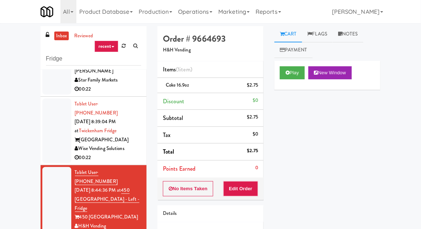
click at [58, 33] on link "inbox" at bounding box center [61, 35] width 15 height 9
